Goal: Task Accomplishment & Management: Manage account settings

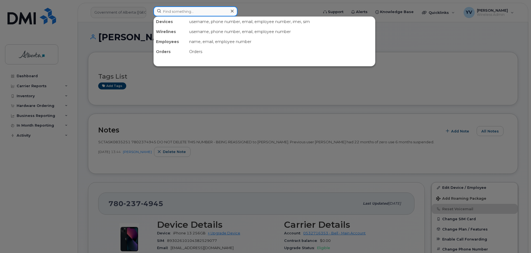
click at [168, 10] on input at bounding box center [195, 11] width 84 height 10
paste input "5875780350"
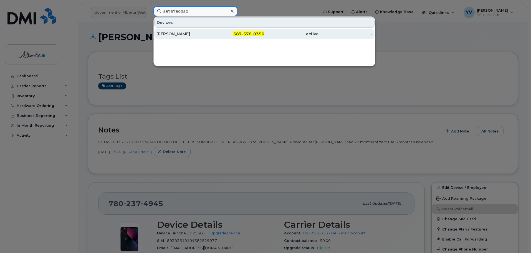
type input "5875780350"
click at [247, 32] on div "587 - 578 - 0350" at bounding box center [238, 34] width 54 height 6
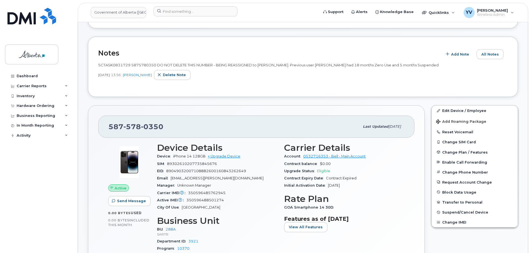
scroll to position [112, 0]
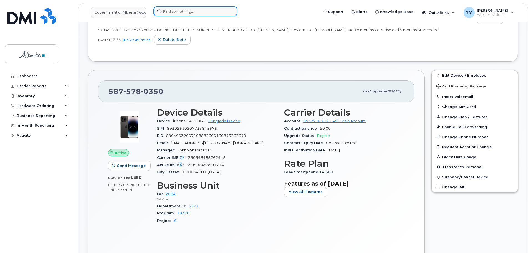
click at [171, 12] on input at bounding box center [195, 11] width 84 height 10
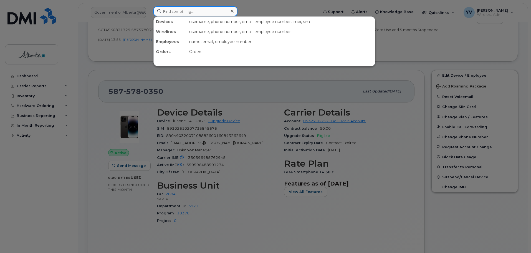
paste input "From Subject Received Size Categories wirelessbbmcare@bell.ca [EXT]Government o…"
type input "From Subject Received Size Categories wirelessbbmcare@bell.ca [EXT]Government o…"
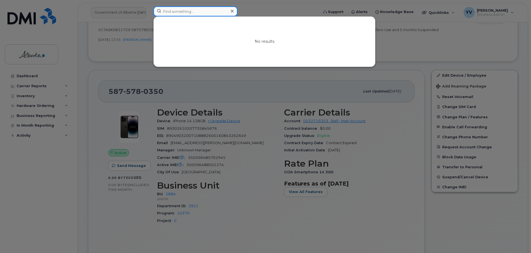
scroll to position [0, 0]
paste input "5873857408"
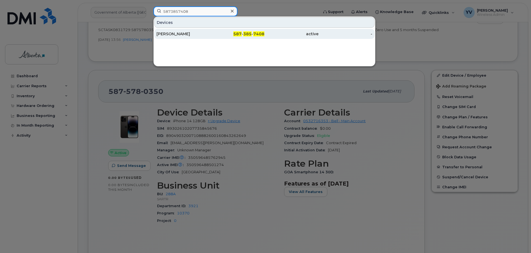
type input "5873857408"
click at [248, 33] on span "385" at bounding box center [247, 33] width 8 height 5
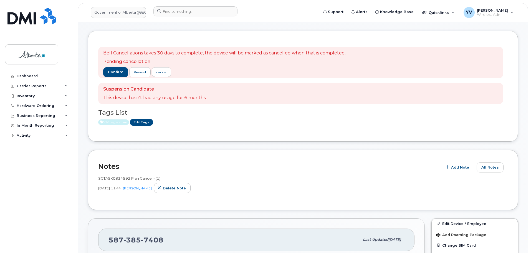
scroll to position [98, 0]
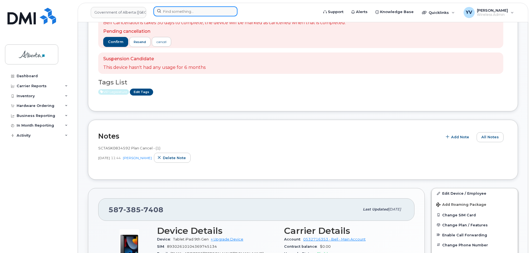
click at [173, 12] on input at bounding box center [195, 11] width 84 height 10
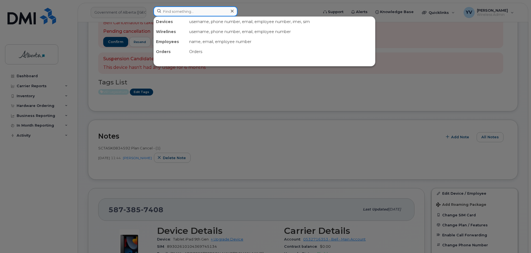
paste input "5873385372"
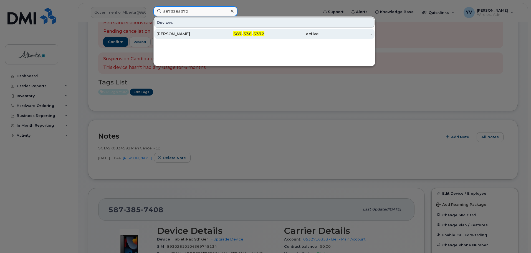
type input "5873385372"
click at [253, 32] on div "587 - 338 - 5372" at bounding box center [238, 34] width 54 height 6
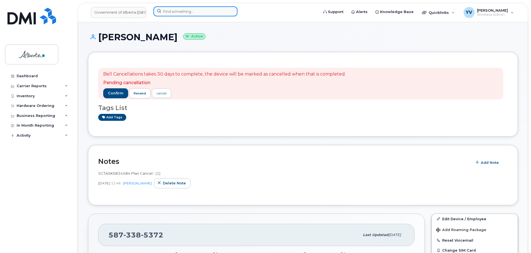
click at [168, 12] on input at bounding box center [195, 11] width 84 height 10
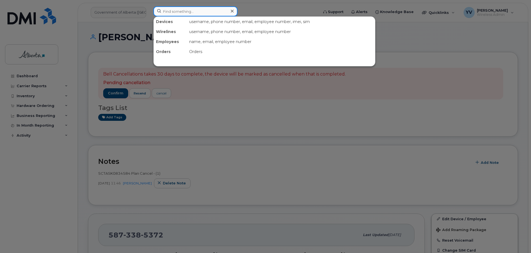
paste input "7802675767"
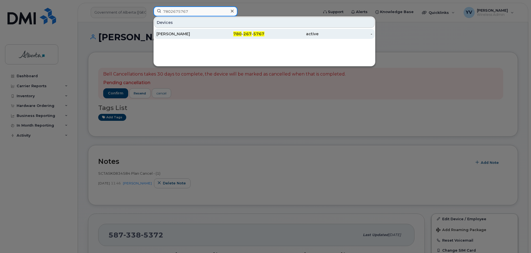
type input "7802675767"
click at [245, 34] on span "267" at bounding box center [247, 33] width 8 height 5
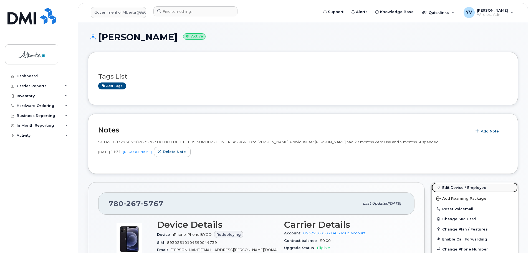
click at [452, 187] on link "Edit Device / Employee" at bounding box center [475, 187] width 86 height 10
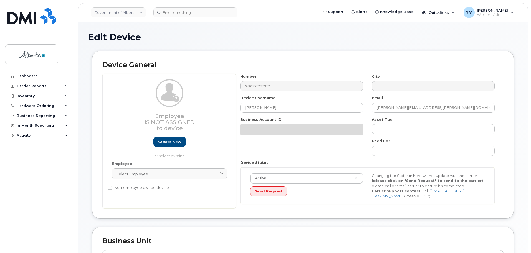
select select "4681665"
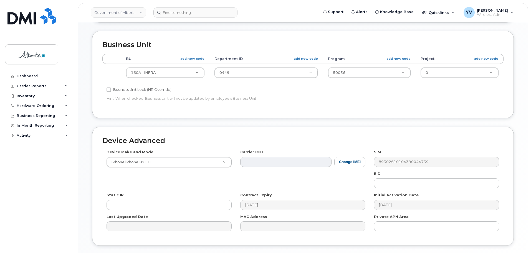
scroll to position [199, 0]
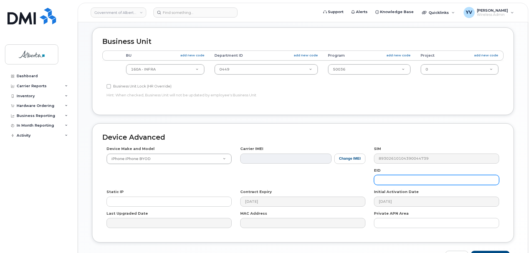
click at [381, 178] on input "text" at bounding box center [436, 180] width 125 height 10
paste input "89043052010008887025008996195782"
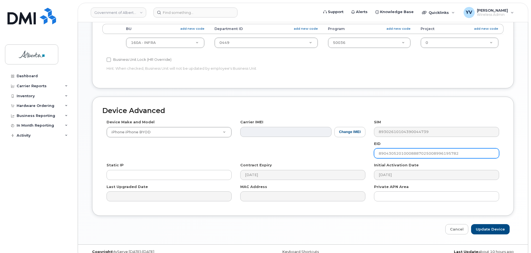
scroll to position [235, 0]
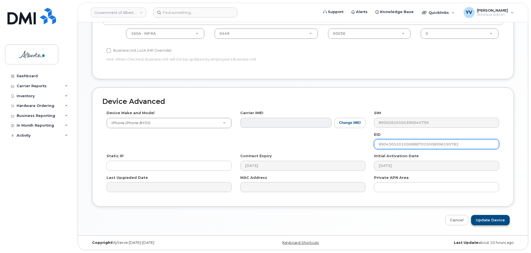
type input "89043052010008887025008996195782"
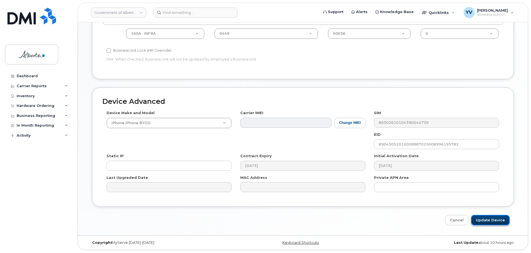
click at [492, 220] on input "Update Device" at bounding box center [490, 220] width 39 height 10
type input "Saving..."
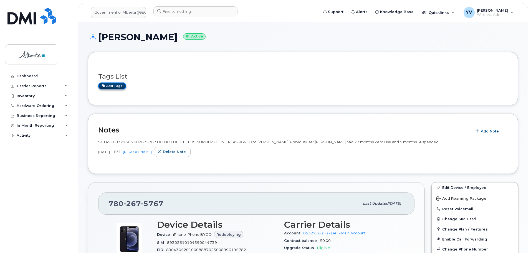
click at [113, 85] on link "Add tags" at bounding box center [112, 85] width 28 height 7
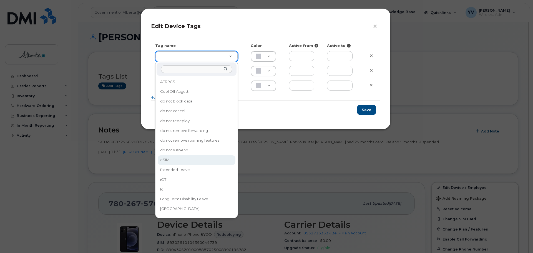
type input "eSIM"
type input "D6CDC1"
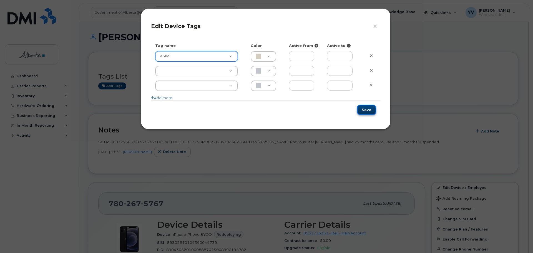
click at [366, 108] on button "Save" at bounding box center [366, 110] width 19 height 10
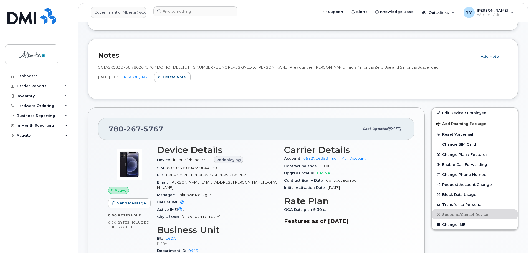
scroll to position [101, 0]
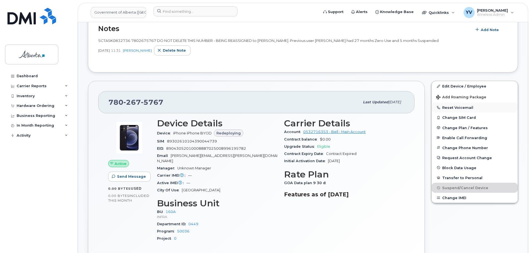
click at [456, 107] on button "Reset Voicemail" at bounding box center [475, 107] width 86 height 10
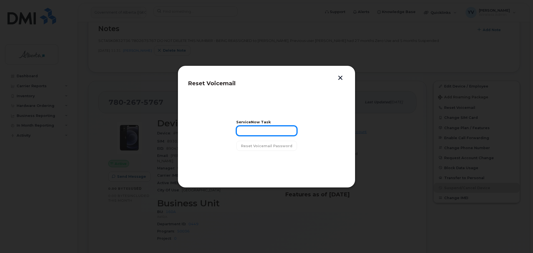
click at [246, 135] on input "text" at bounding box center [266, 131] width 61 height 10
paste input "SCTASK0832736"
type input "SCTASK0832736"
click at [261, 145] on span "Reset Voicemail Password" at bounding box center [266, 145] width 51 height 5
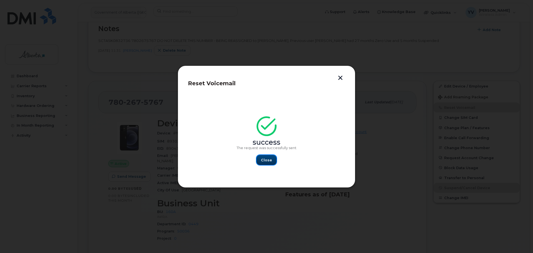
click at [268, 159] on span "Close" at bounding box center [266, 159] width 11 height 5
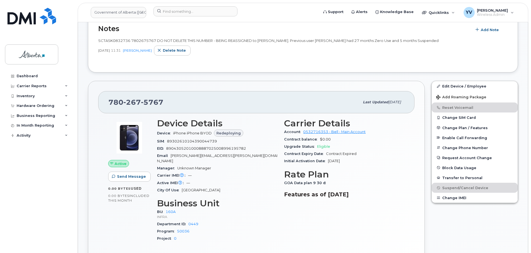
scroll to position [0, 0]
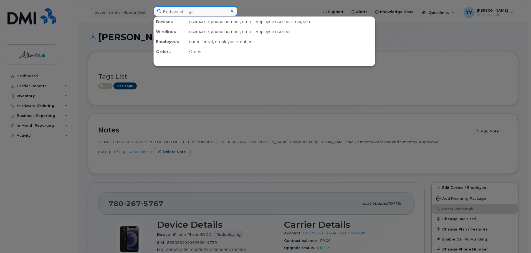
click at [165, 11] on input at bounding box center [195, 11] width 84 height 10
paste input "7802336756"
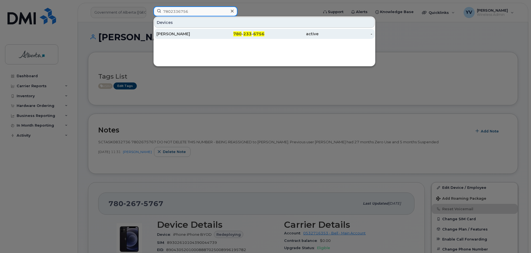
type input "7802336756"
click at [249, 32] on span "233" at bounding box center [247, 33] width 8 height 5
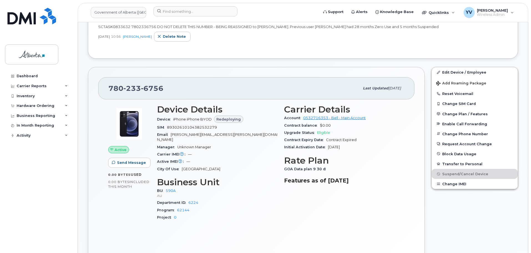
scroll to position [64, 0]
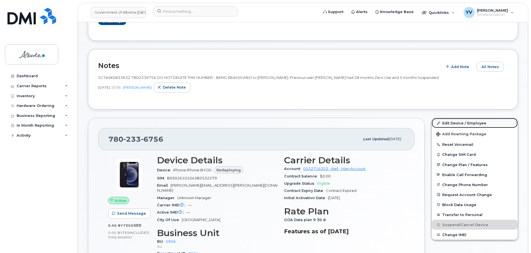
click at [457, 120] on link "Edit Device / Employee" at bounding box center [475, 123] width 86 height 10
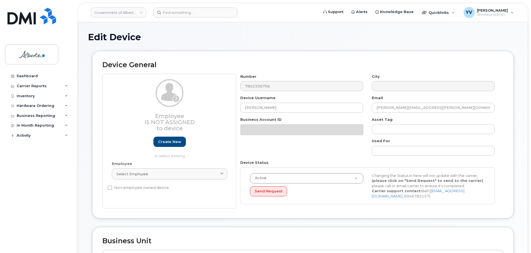
select select "4797725"
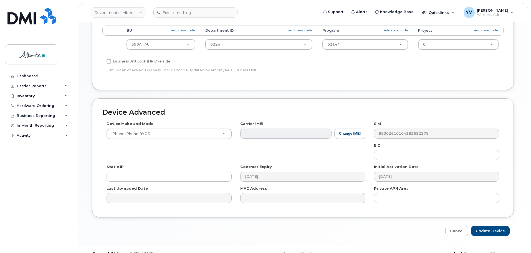
scroll to position [229, 0]
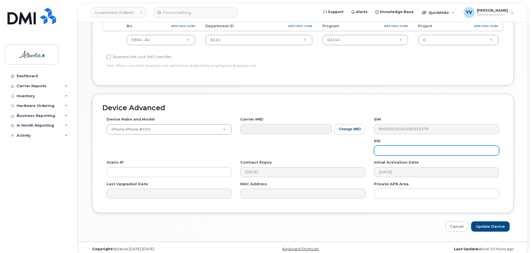
click at [384, 147] on input "text" at bounding box center [436, 150] width 125 height 10
paste input "89049032007208882600188946759266"
type input "89049032007208882600188946759266"
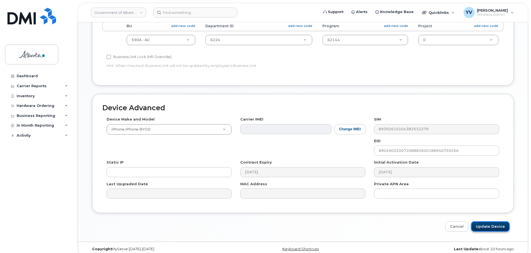
click at [489, 225] on input "Update Device" at bounding box center [490, 226] width 39 height 10
type input "Saving..."
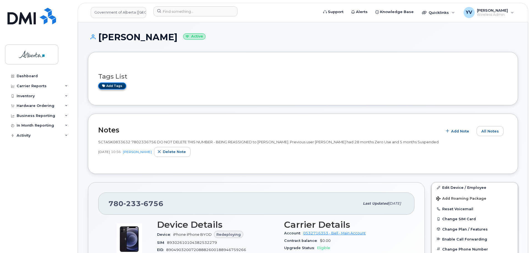
click at [108, 85] on link "Add tags" at bounding box center [112, 85] width 28 height 7
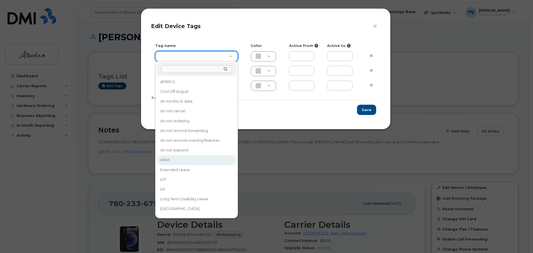
type input "eSIM"
type input "D6CDC1"
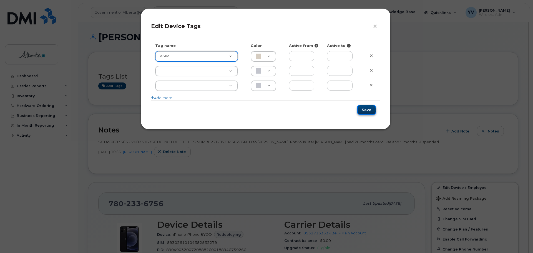
click at [365, 110] on button "Save" at bounding box center [366, 110] width 19 height 10
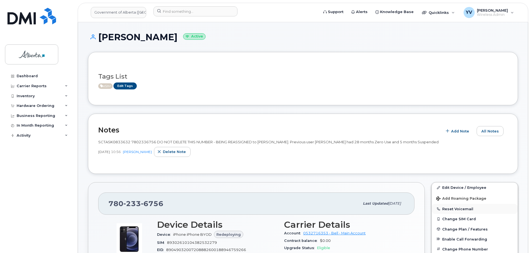
click at [453, 207] on button "Reset Voicemail" at bounding box center [475, 209] width 86 height 10
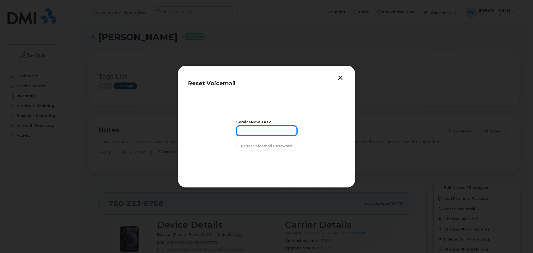
click at [249, 133] on input "text" at bounding box center [266, 131] width 61 height 10
paste input "SCTASK0833632"
type input "SCTASK0833632"
click at [256, 145] on span "Reset Voicemail Password" at bounding box center [266, 145] width 51 height 5
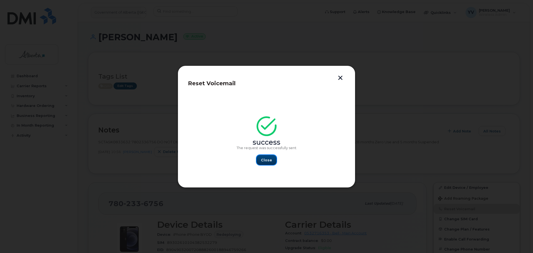
click at [264, 159] on span "Close" at bounding box center [266, 159] width 11 height 5
